Goal: Task Accomplishment & Management: Manage account settings

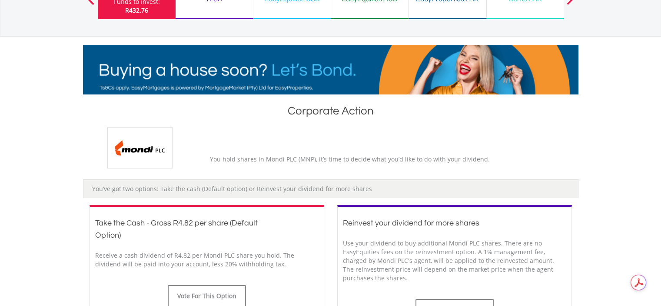
scroll to position [261, 0]
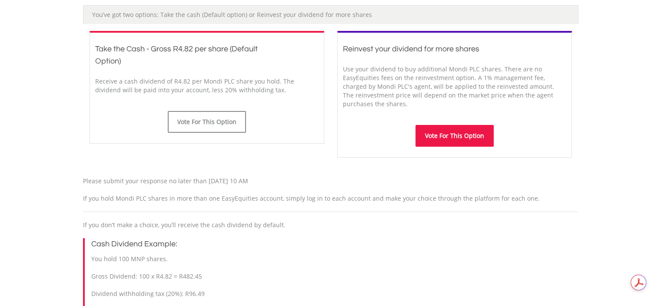
click at [444, 137] on button "Vote For This Option" at bounding box center [455, 136] width 78 height 22
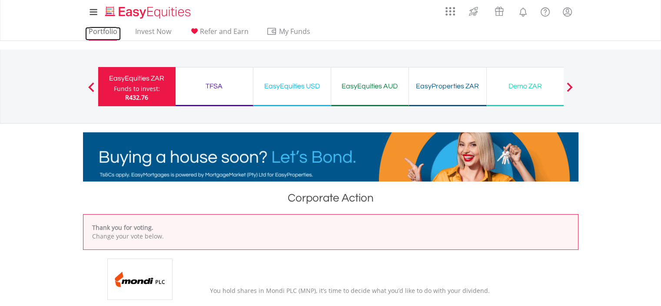
click at [104, 28] on link "Portfolio" at bounding box center [103, 33] width 36 height 13
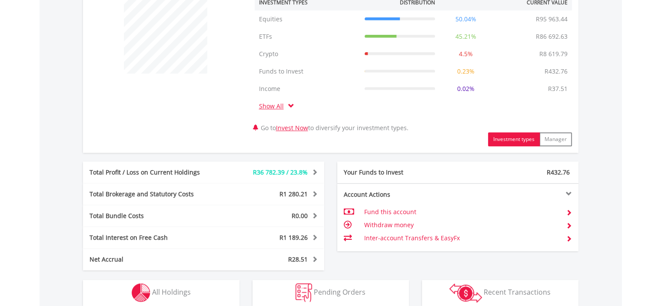
scroll to position [498, 0]
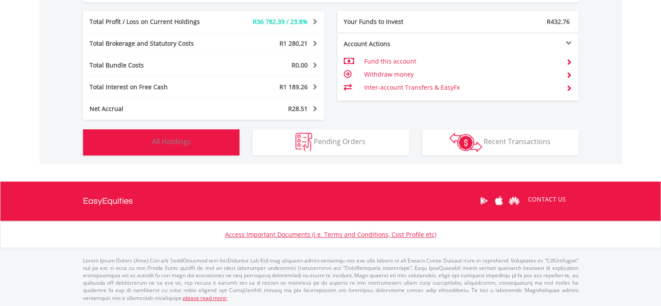
click at [203, 143] on button "Holdings All Holdings" at bounding box center [161, 142] width 157 height 26
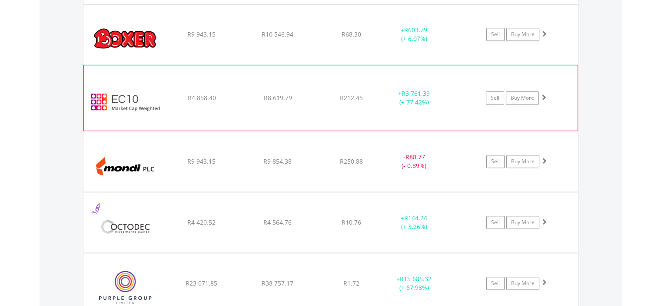
scroll to position [766, 0]
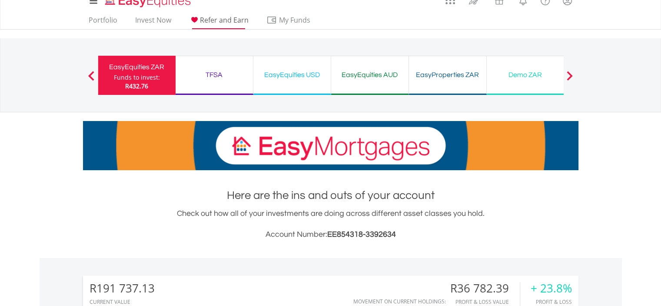
scroll to position [0, 0]
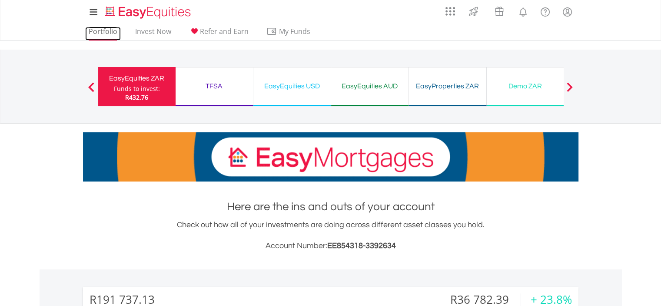
click at [113, 30] on link "Portfolio" at bounding box center [103, 33] width 36 height 13
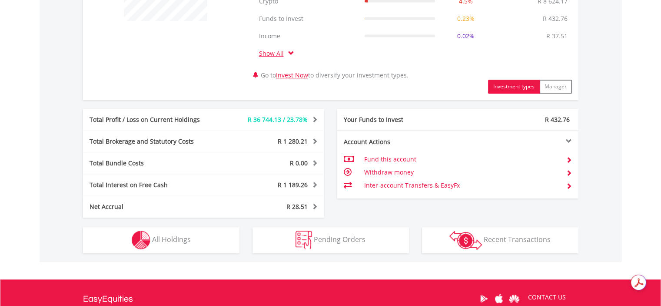
scroll to position [411, 0]
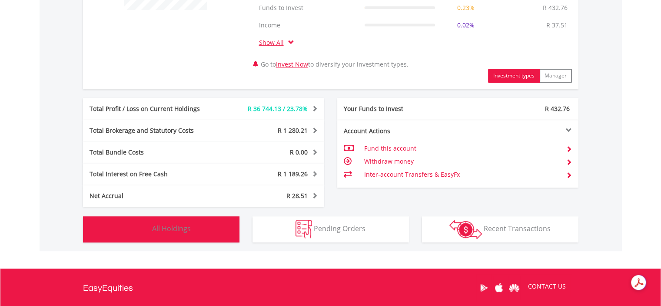
click at [217, 231] on button "Holdings All Holdings" at bounding box center [161, 229] width 157 height 26
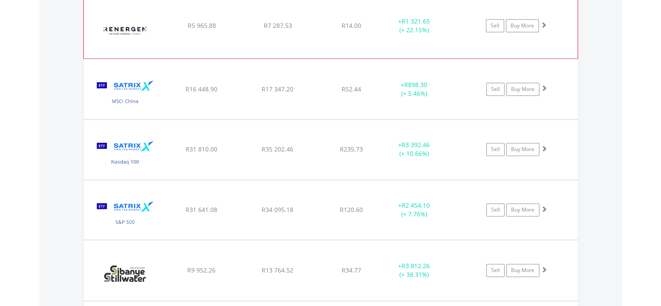
scroll to position [1113, 0]
